Goal: Check status: Check status

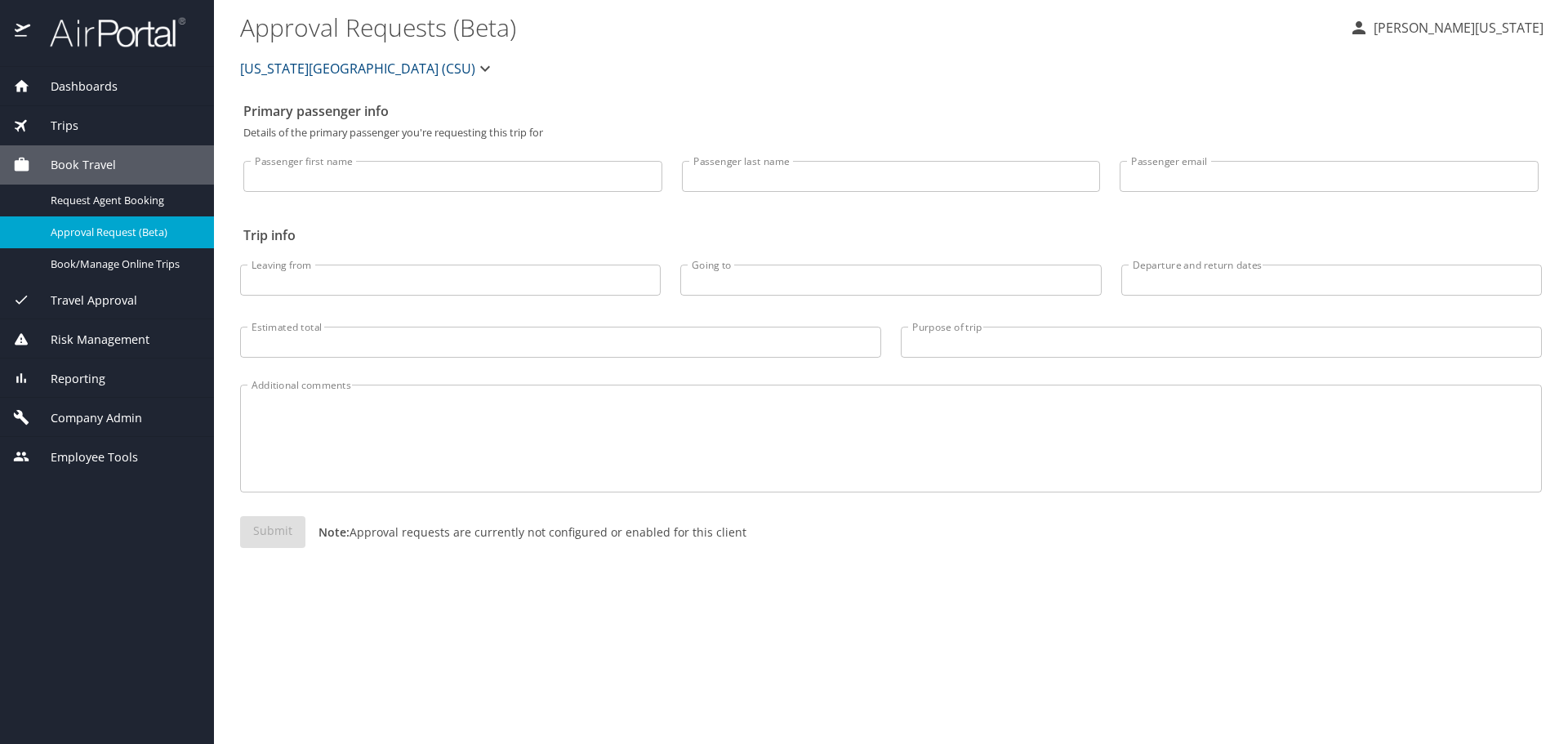
click at [94, 86] on span "Dashboards" at bounding box center [73, 87] width 87 height 18
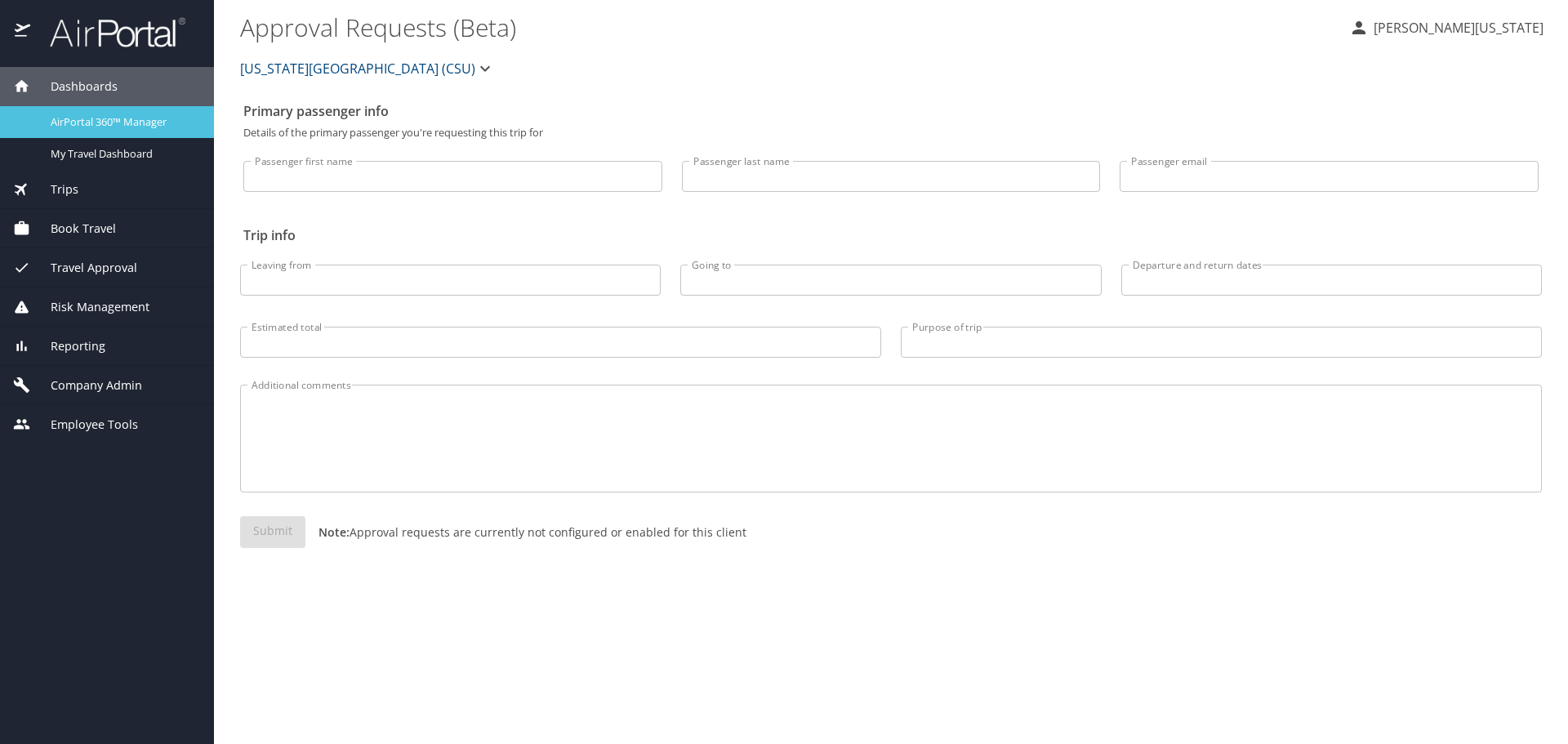
click at [147, 123] on span "AirPortal 360™ Manager" at bounding box center [122, 122] width 144 height 16
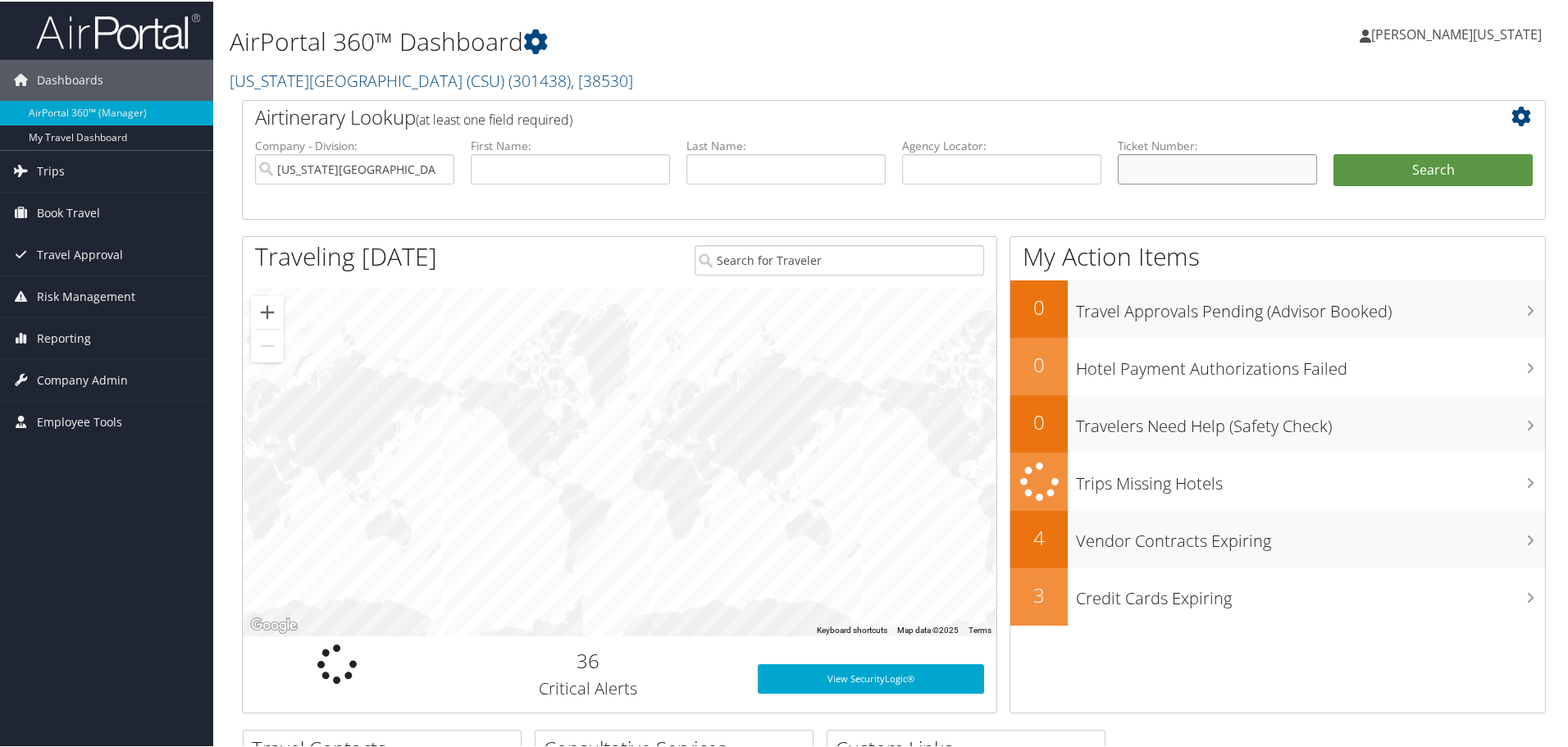
paste input "5267231046436"
type input "5267231046436"
click at [1404, 173] on button "Search" at bounding box center [1433, 168] width 199 height 32
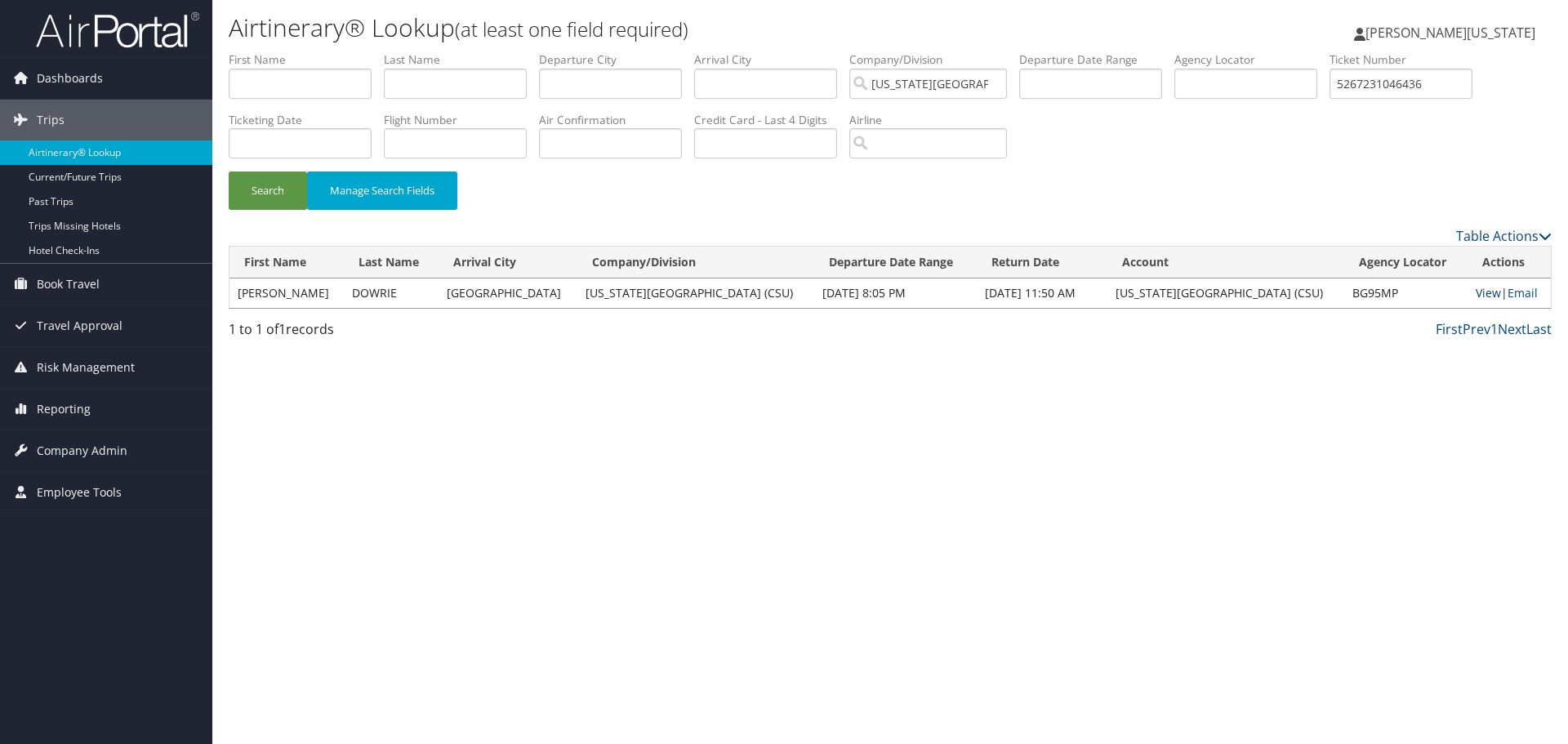
click at [1478, 296] on link "View" at bounding box center [1488, 293] width 26 height 16
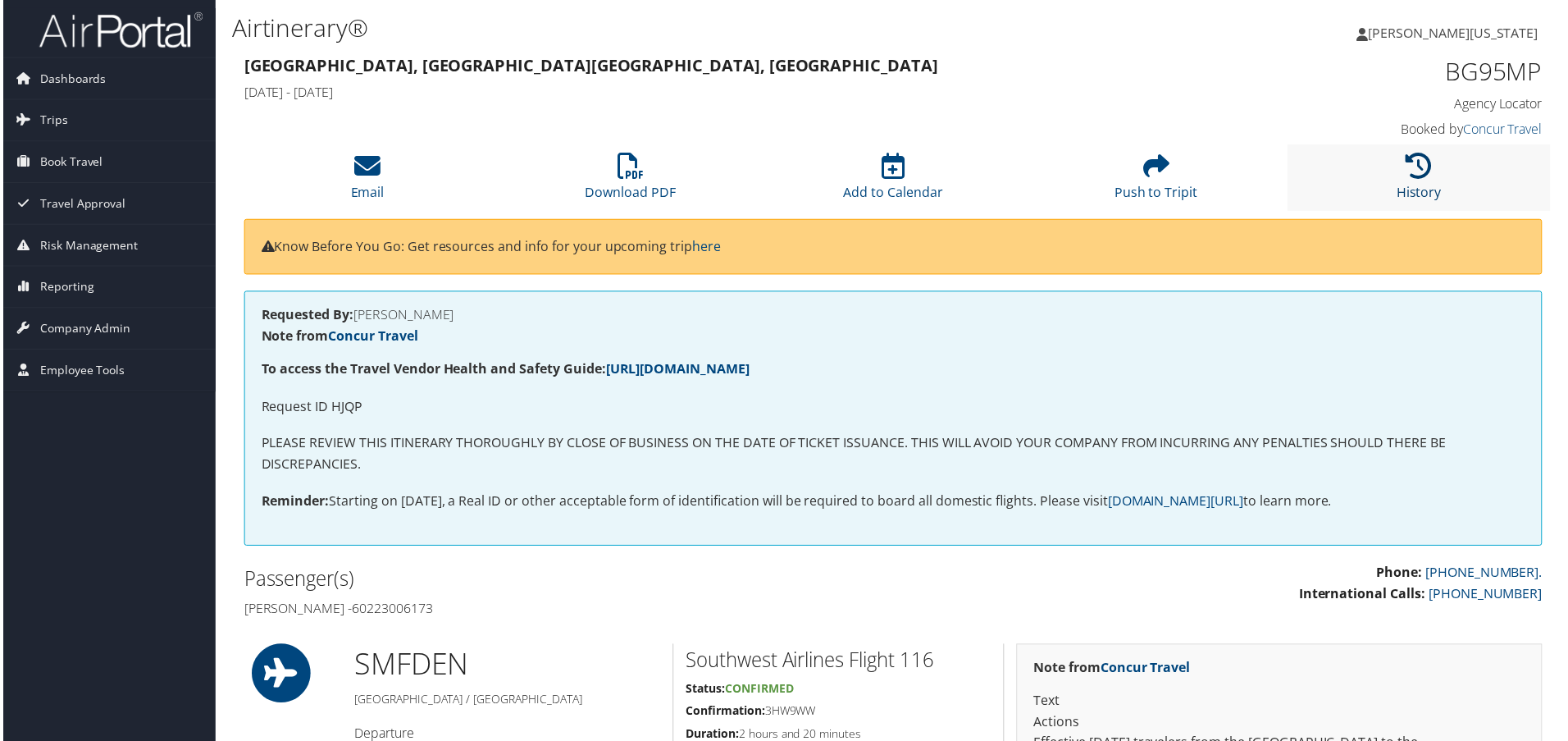
click at [1426, 193] on link "History" at bounding box center [1422, 182] width 45 height 39
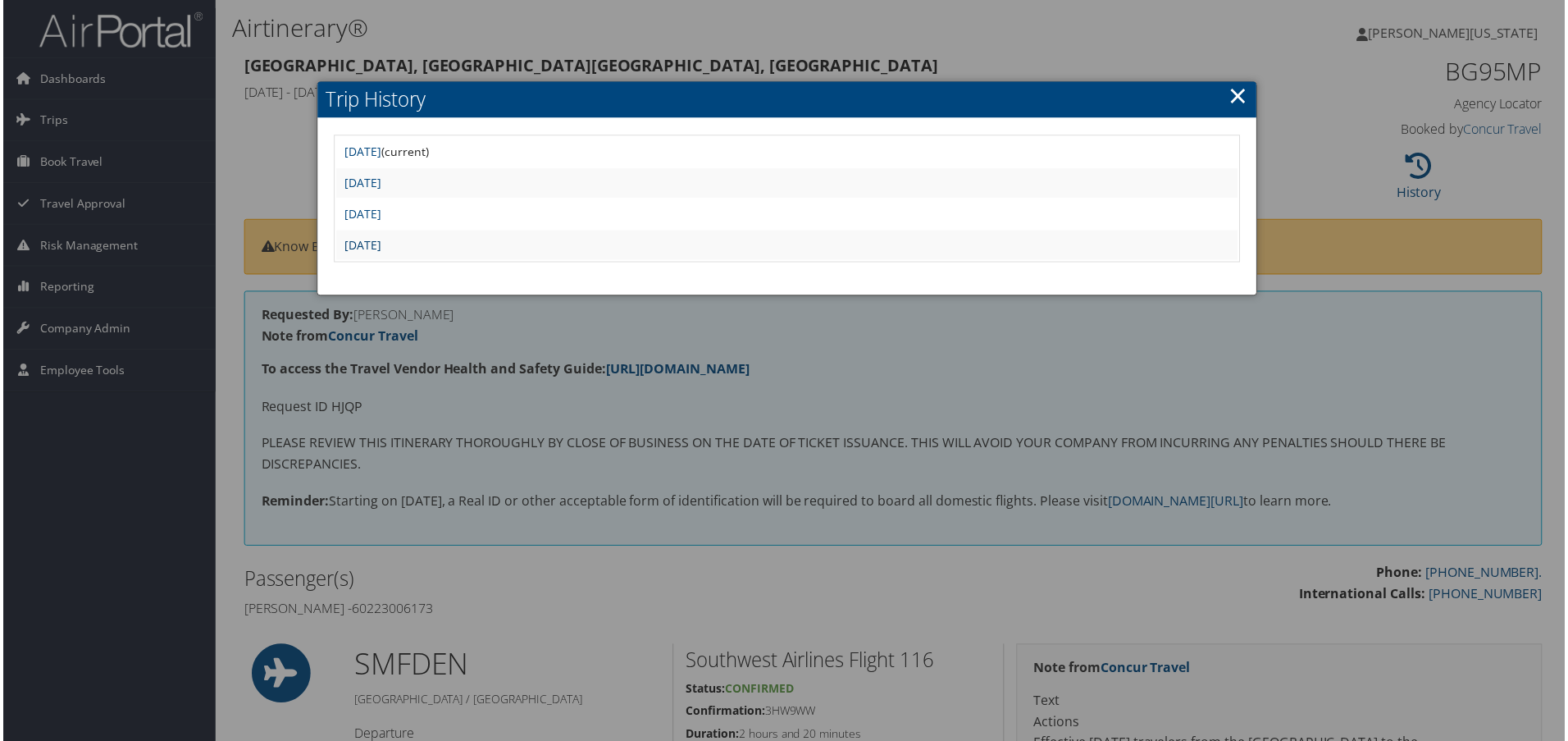
click at [380, 243] on link "Tue Feb 18 22:16:18 MST 2025" at bounding box center [361, 245] width 37 height 16
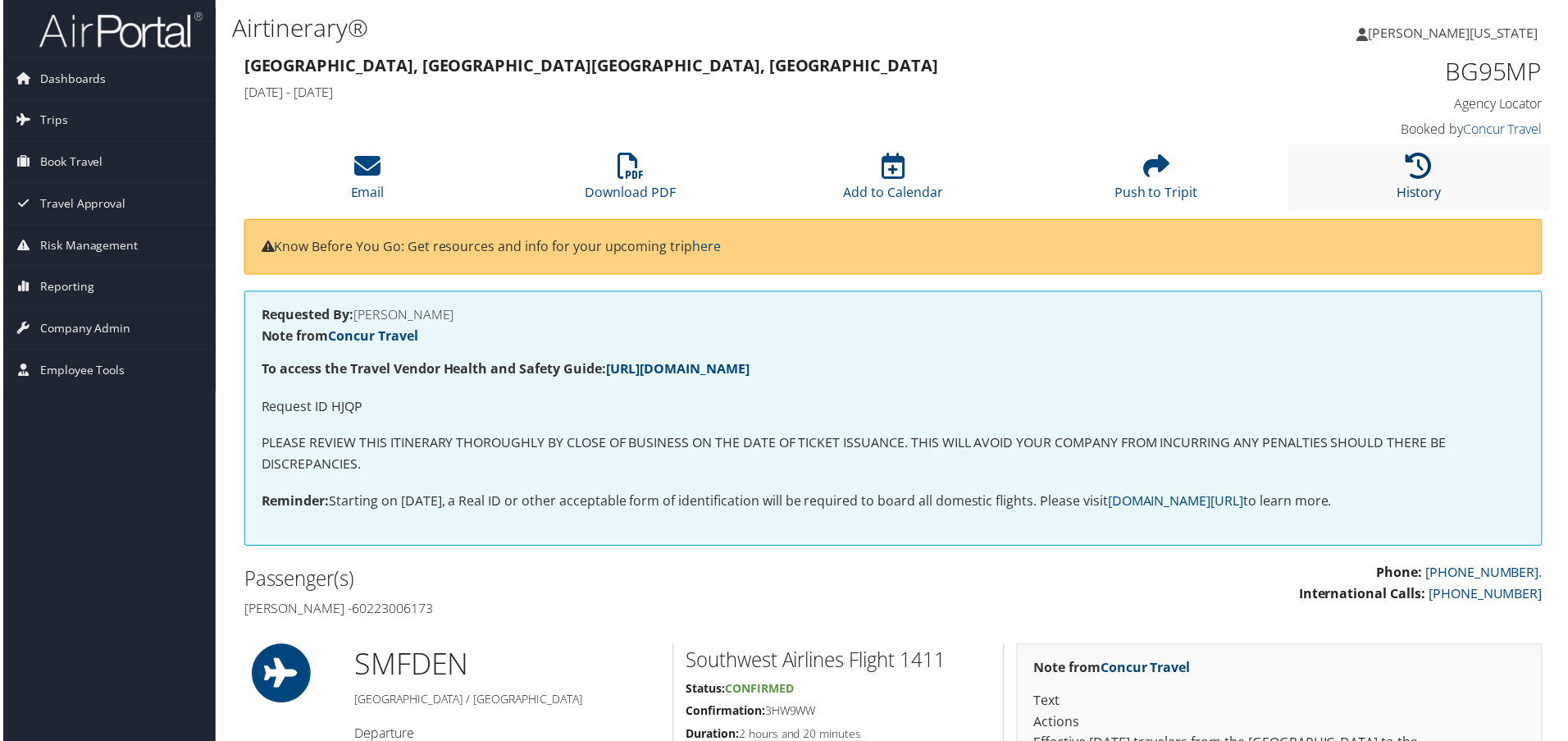
click at [1423, 184] on link "History" at bounding box center [1422, 182] width 45 height 39
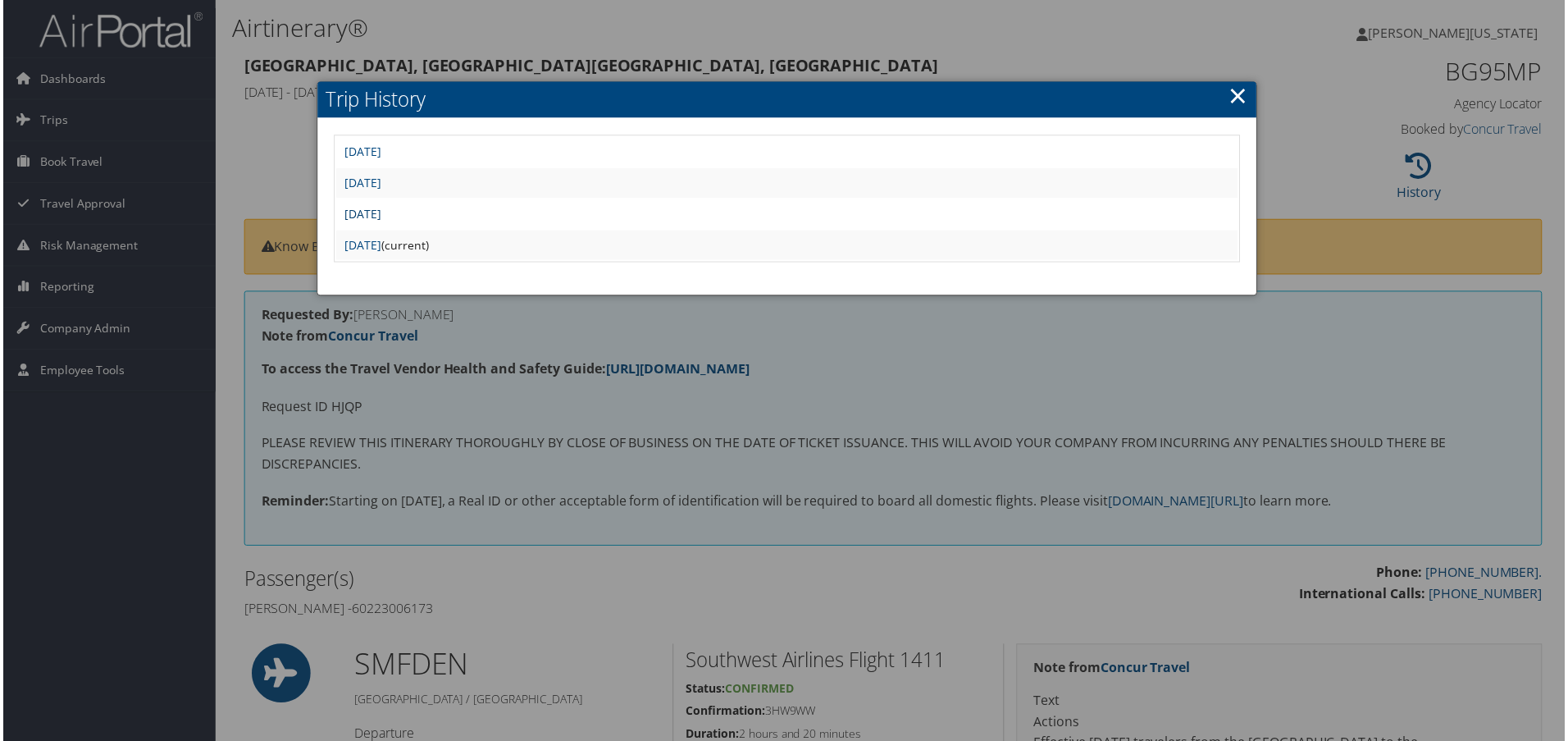
click at [380, 211] on link "[DATE]" at bounding box center [361, 214] width 37 height 16
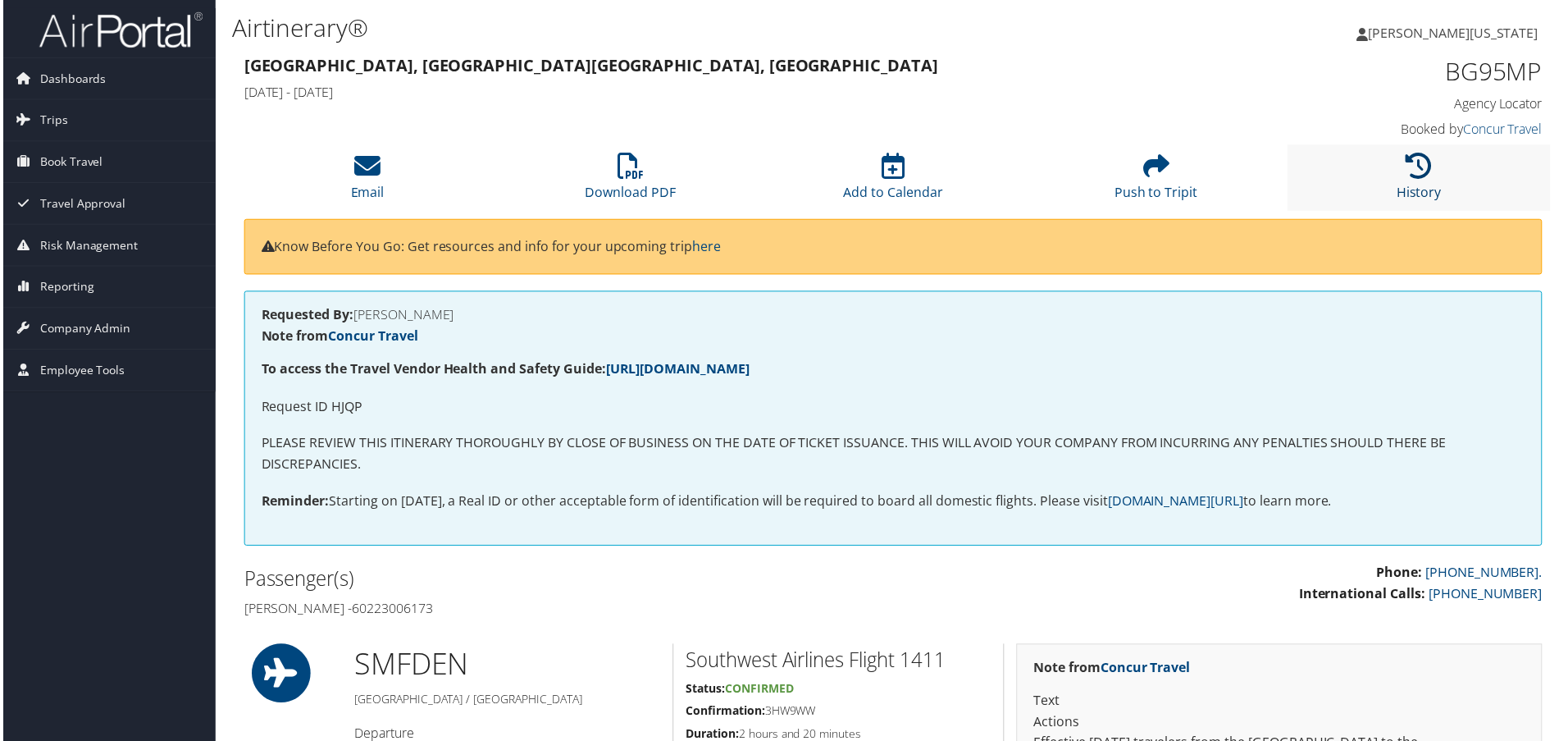
click at [1412, 178] on icon at bounding box center [1422, 167] width 27 height 27
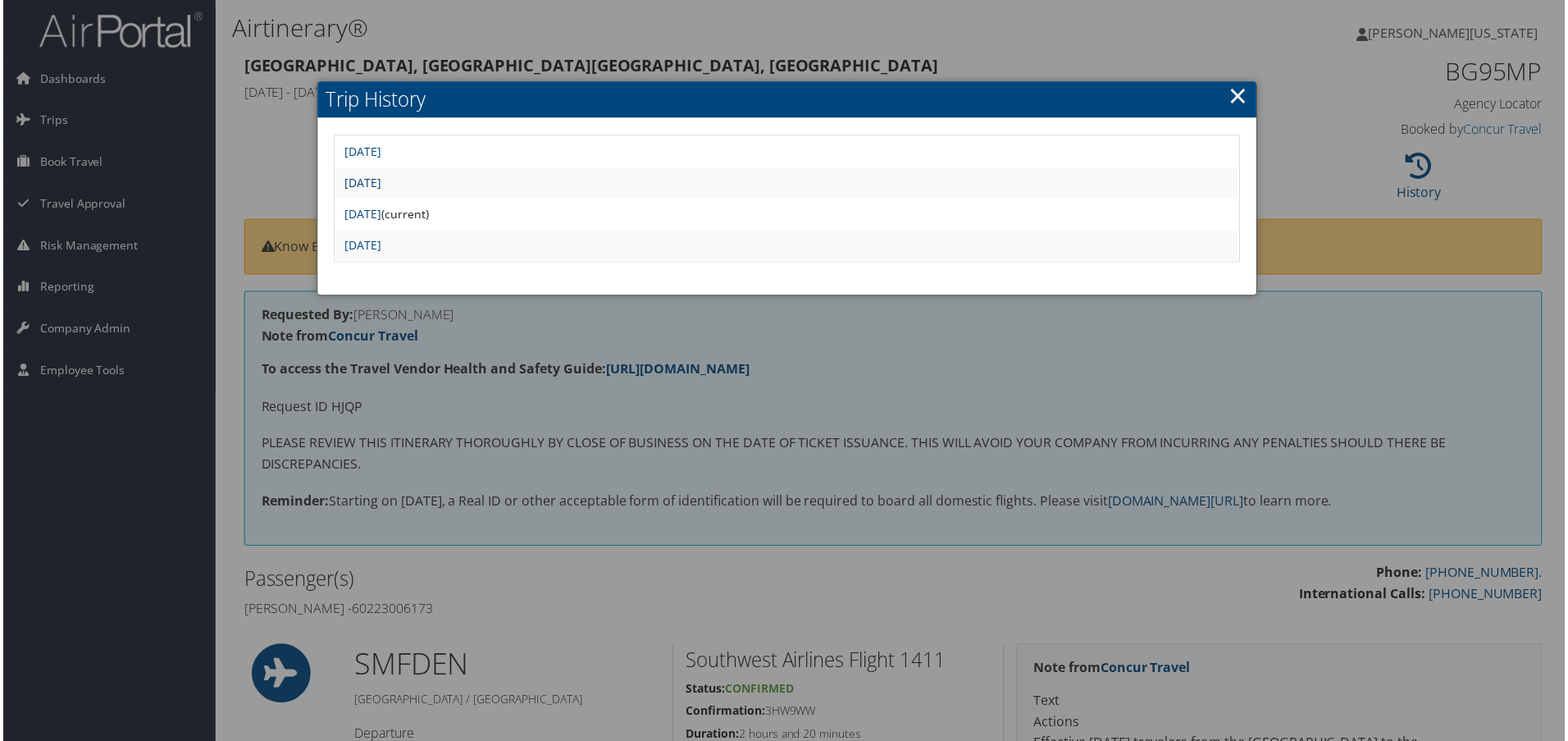
click at [380, 178] on link "Thu Jul 10 10:59:08 MDT 2025" at bounding box center [361, 183] width 37 height 16
